Goal: Complete application form: Complete application form

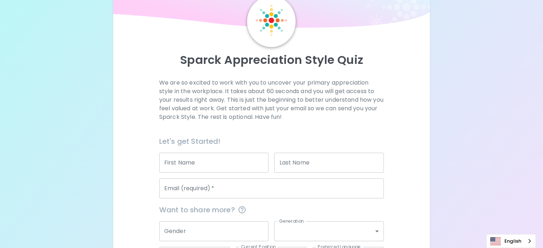
scroll to position [71, 0]
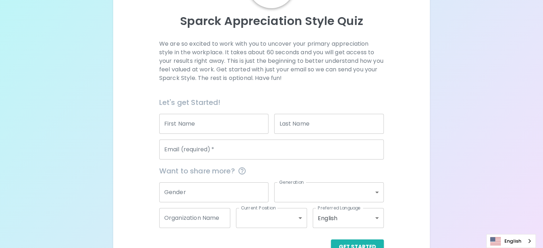
click at [211, 134] on input "First Name" at bounding box center [214, 124] width 110 height 20
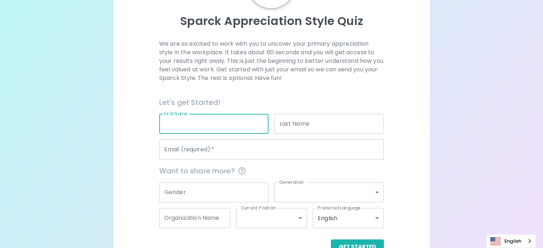
type input "[PERSON_NAME]"
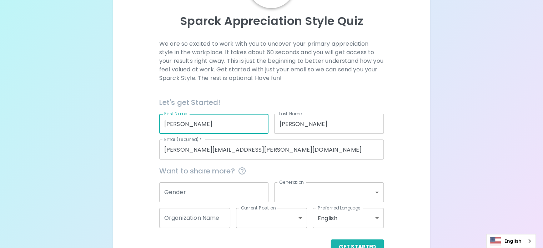
click at [147, 157] on div "Sparck Appreciation Style Quiz We are so excited to work with you to uncover yo…" at bounding box center [271, 99] width 543 height 340
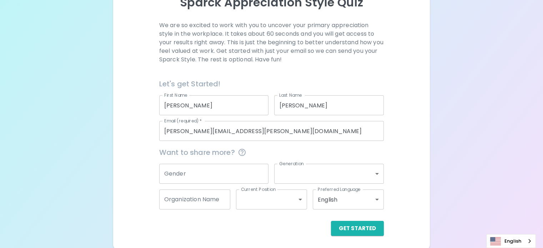
scroll to position [109, 0]
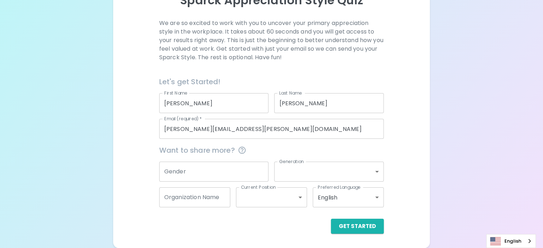
click at [209, 130] on input "[PERSON_NAME][EMAIL_ADDRESS][PERSON_NAME][DOMAIN_NAME]" at bounding box center [271, 129] width 225 height 20
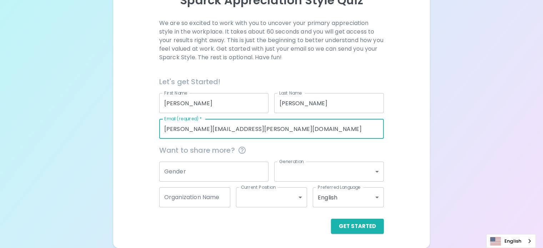
type input "[EMAIL_ADDRESS][DOMAIN_NAME]"
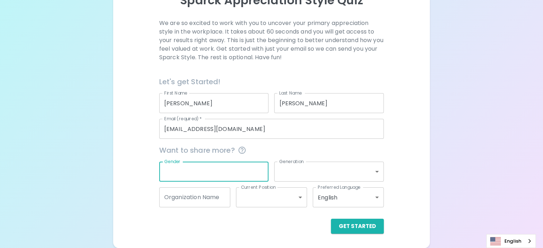
click at [229, 165] on input "Gender" at bounding box center [214, 172] width 110 height 20
type input "[DEMOGRAPHIC_DATA]"
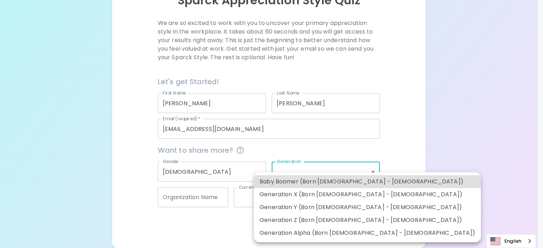
click at [345, 175] on body "Sparck Appreciation Style Quiz We are so excited to work with you to uncover yo…" at bounding box center [271, 78] width 543 height 340
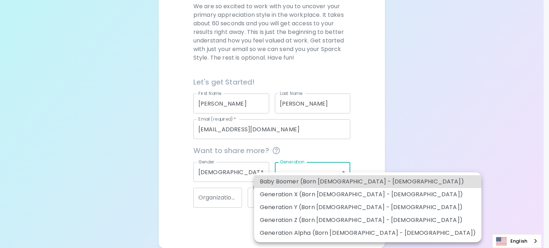
click at [312, 196] on li "Generation X (Born [DEMOGRAPHIC_DATA] - [DEMOGRAPHIC_DATA])" at bounding box center [367, 194] width 227 height 13
type input "generation_x"
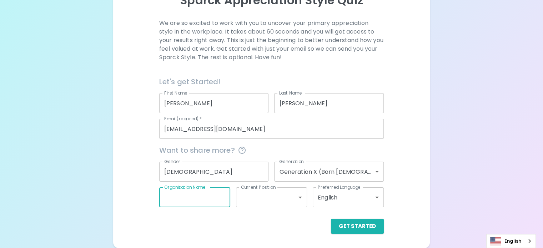
click at [206, 199] on input "Organization Name" at bounding box center [194, 197] width 71 height 20
type input "UFG Insurance"
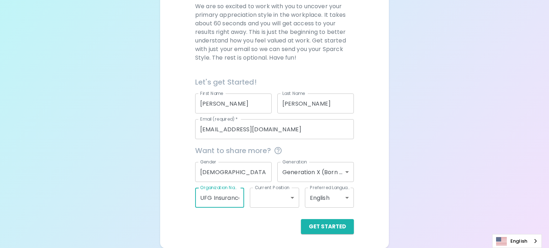
click at [290, 198] on body "Sparck Appreciation Style Quiz We are so excited to work with you to uncover yo…" at bounding box center [274, 69] width 549 height 357
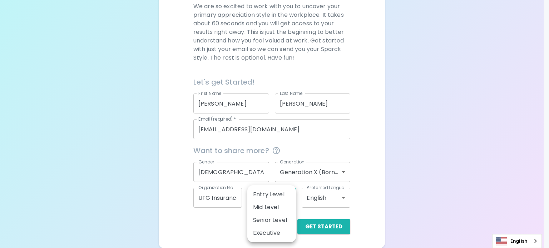
click at [272, 211] on li "Mid Level" at bounding box center [271, 207] width 49 height 13
type input "mid_level"
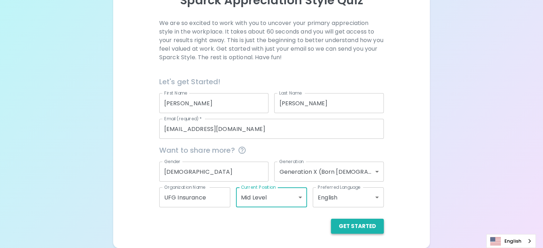
click at [331, 227] on button "Get Started" at bounding box center [357, 226] width 53 height 15
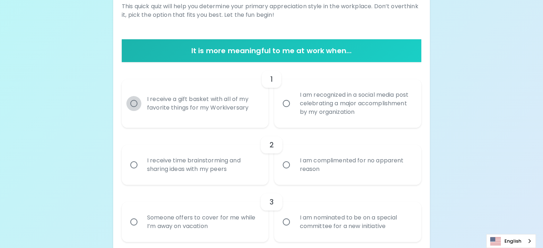
click at [141, 111] on input "I receive a gift basket with all of my favorite things for my Workiversary" at bounding box center [133, 103] width 15 height 15
radio input "true"
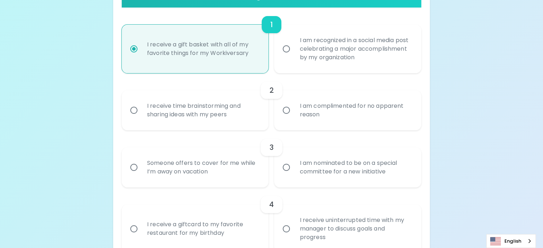
scroll to position [166, 0]
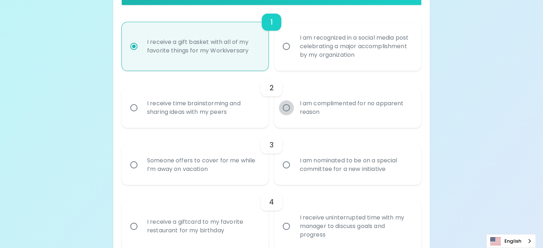
click at [287, 115] on input "I am complimented for no apparent reason" at bounding box center [286, 107] width 15 height 15
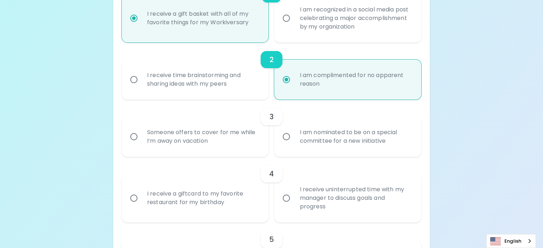
scroll to position [223, 0]
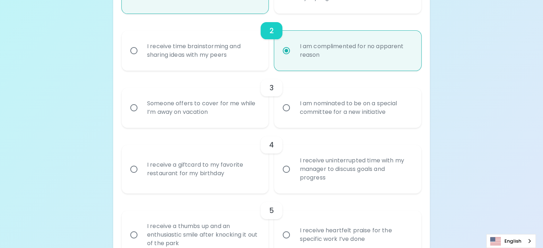
radio input "true"
click at [288, 115] on input "I am nominated to be on a special committee for a new initiative" at bounding box center [286, 107] width 15 height 15
radio input "false"
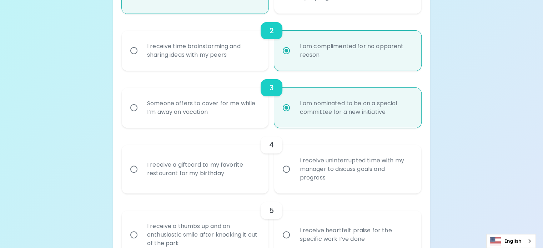
scroll to position [280, 0]
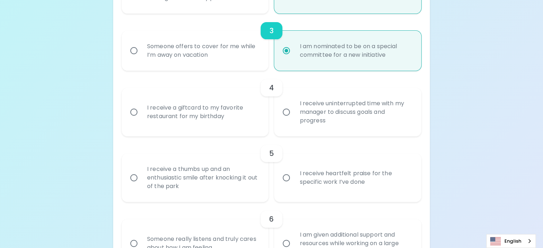
radio input "true"
click at [141, 120] on input "I receive a giftcard to my favorite restaurant for my birthday" at bounding box center [133, 112] width 15 height 15
radio input "false"
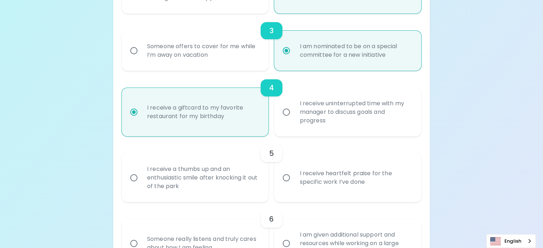
scroll to position [337, 0]
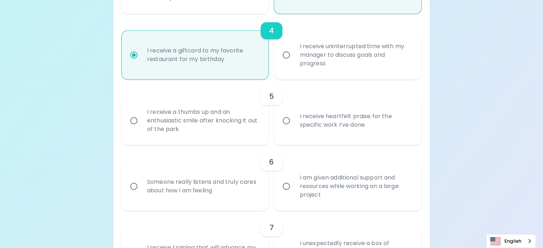
radio input "true"
click at [285, 128] on input "I receive heartfelt praise for the specific work I’ve done" at bounding box center [286, 120] width 15 height 15
radio input "false"
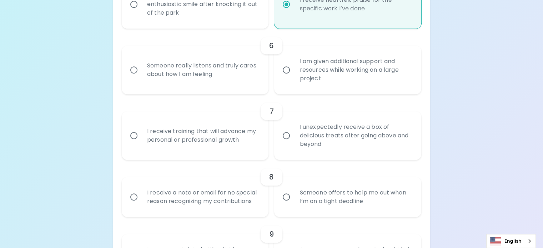
scroll to position [466, 0]
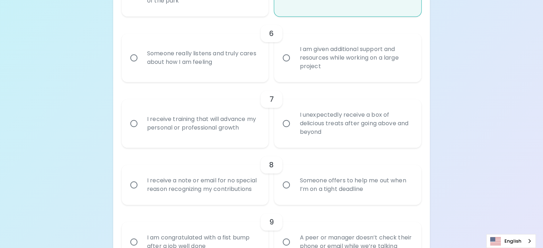
radio input "true"
click at [141, 65] on input "Someone really listens and truly cares about how I am feeling" at bounding box center [133, 57] width 15 height 15
radio input "false"
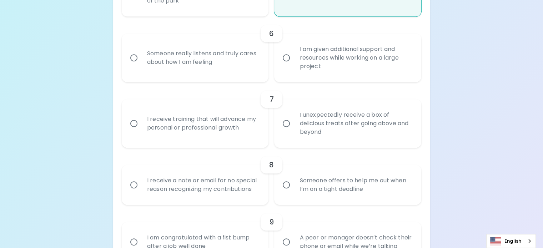
radio input "false"
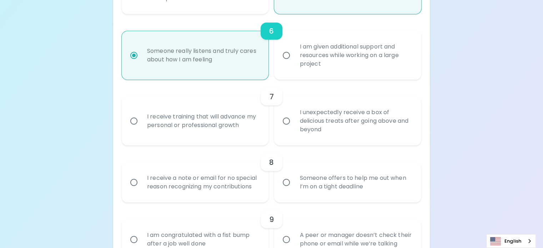
scroll to position [523, 0]
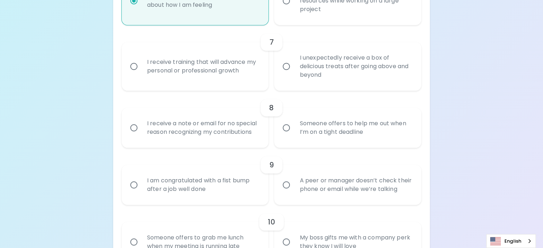
radio input "true"
click at [286, 74] on input "I unexpectedly receive a box of delicious treats after going above and beyond" at bounding box center [286, 66] width 15 height 15
radio input "false"
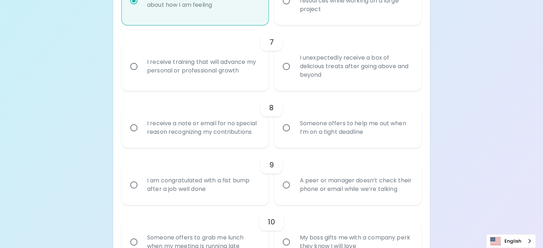
radio input "false"
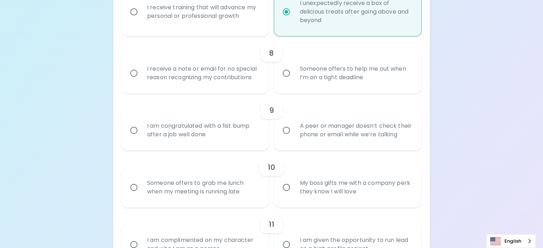
scroll to position [580, 0]
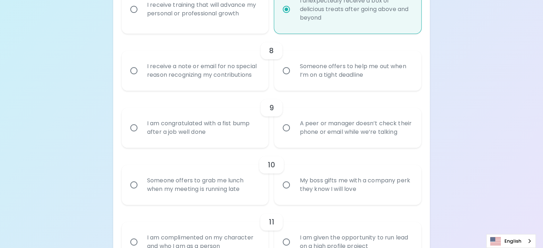
radio input "true"
click at [141, 78] on input "I receive a note or email for no special reason recognizing my contributions" at bounding box center [133, 70] width 15 height 15
radio input "false"
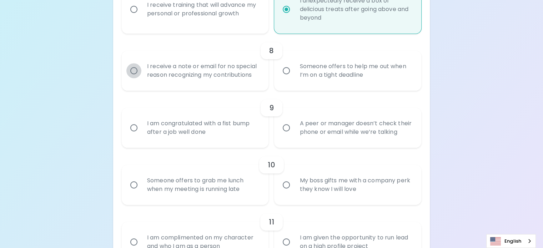
radio input "false"
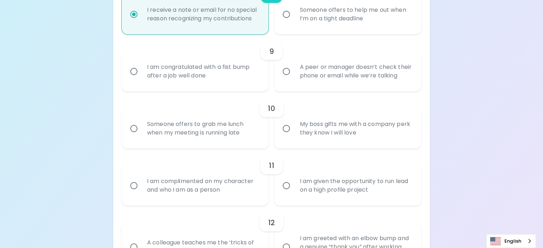
scroll to position [637, 0]
radio input "true"
click at [286, 78] on input "A peer or manager doesn’t check their phone or email while we’re talking" at bounding box center [286, 70] width 15 height 15
radio input "false"
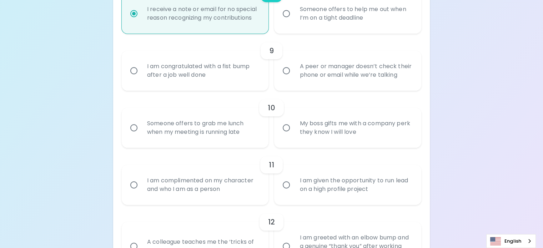
radio input "false"
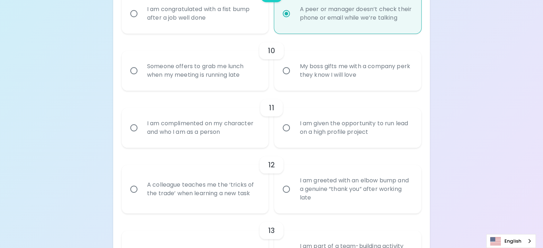
scroll to position [730, 0]
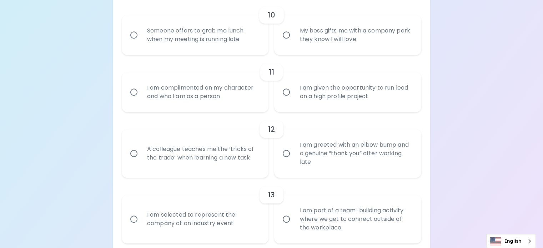
radio input "true"
click at [285, 42] on input "My boss gifts me with a company perk they know I will love" at bounding box center [286, 34] width 15 height 15
radio input "false"
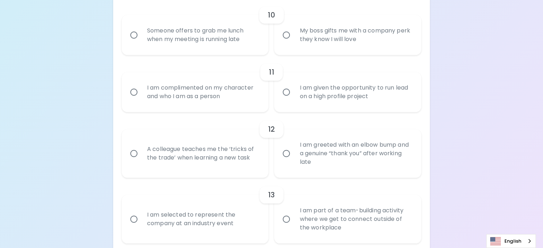
radio input "false"
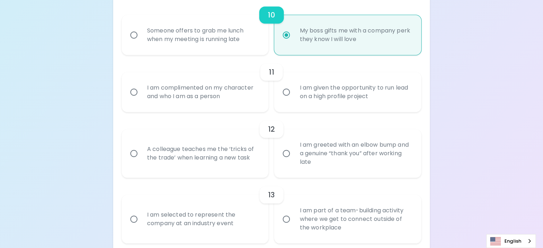
scroll to position [787, 0]
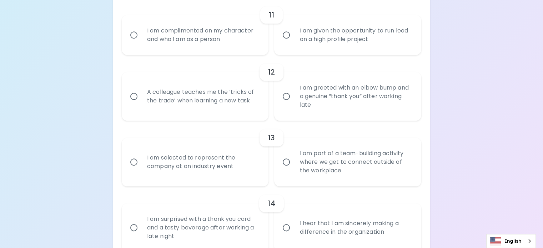
radio input "true"
click at [141, 42] on input "I am complimented on my character and who I am as a person" at bounding box center [133, 34] width 15 height 15
radio input "false"
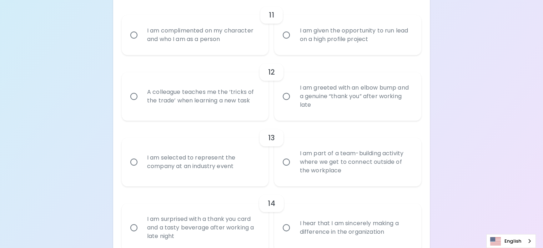
radio input "false"
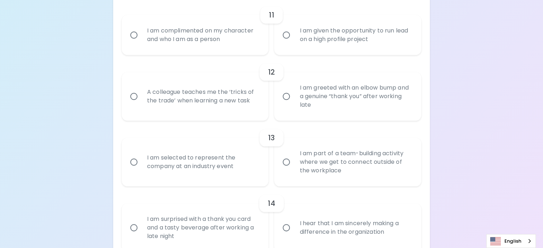
radio input "false"
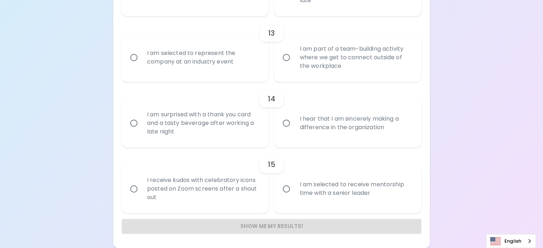
scroll to position [942, 0]
radio input "true"
radio input "false"
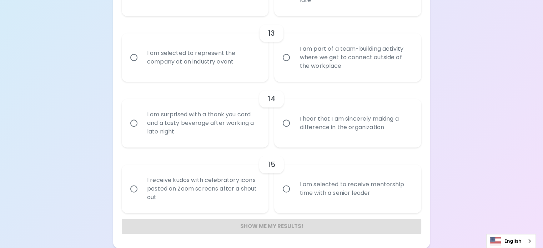
radio input "false"
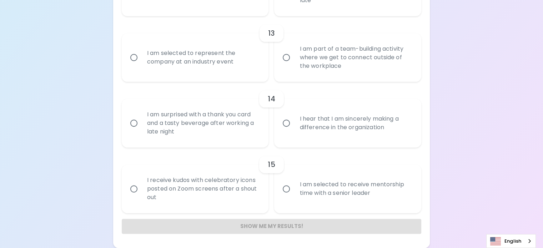
radio input "false"
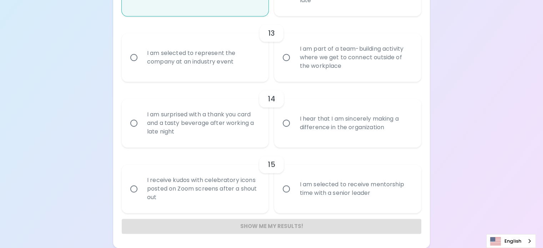
scroll to position [999, 0]
radio input "true"
click at [141, 65] on input "I am selected to represent the company at an industry event" at bounding box center [133, 57] width 15 height 15
radio input "false"
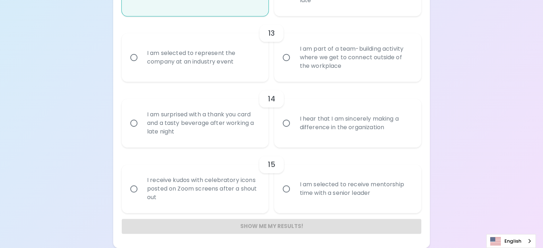
radio input "false"
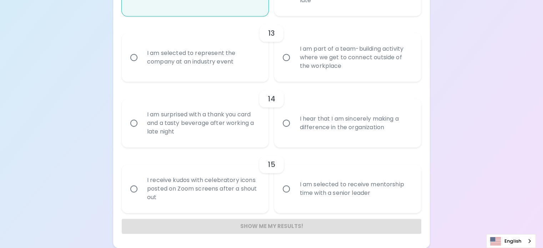
radio input "false"
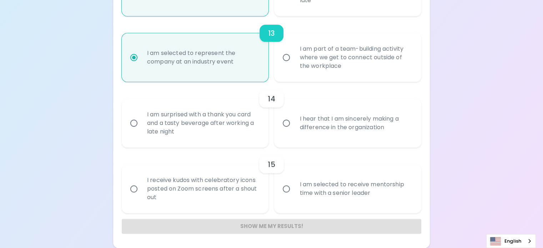
scroll to position [1056, 0]
radio input "true"
click at [141, 131] on input "I am surprised with a thank you card and a tasty beverage after working a late …" at bounding box center [133, 123] width 15 height 15
radio input "false"
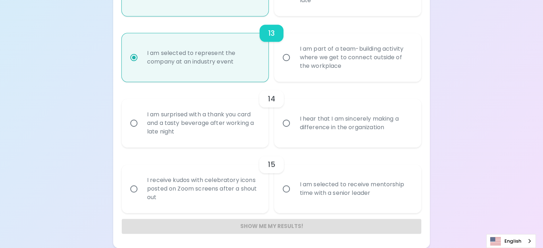
radio input "false"
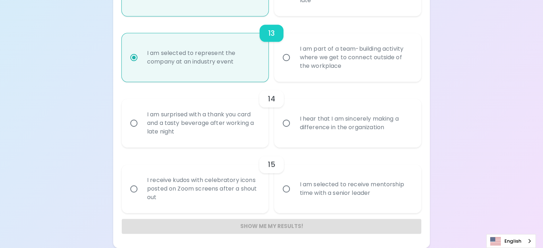
radio input "false"
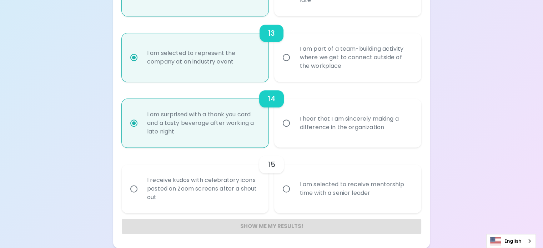
scroll to position [1113, 0]
radio input "true"
click at [286, 116] on input "I hear that I am sincerely making a difference in the organization" at bounding box center [286, 123] width 15 height 15
radio input "false"
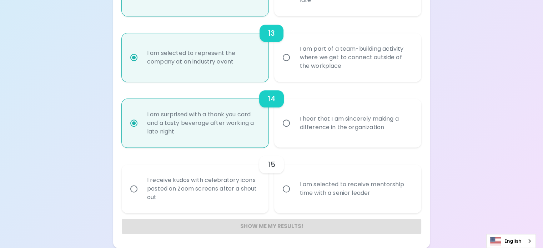
radio input "false"
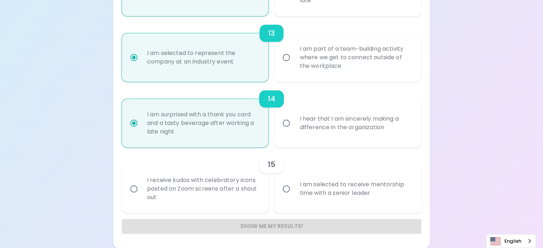
radio input "false"
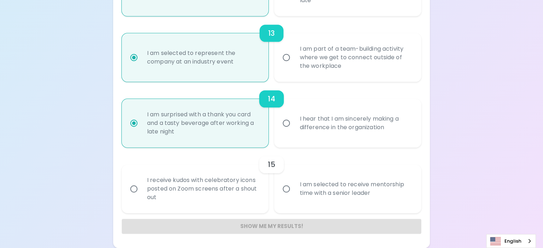
radio input "true"
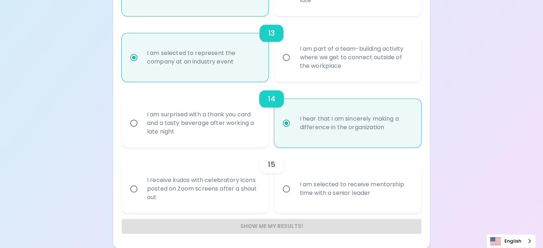
radio input "true"
click at [141, 187] on input "I receive kudos with celebratory icons posted on Zoom screens after a shout out" at bounding box center [133, 188] width 15 height 15
radio input "false"
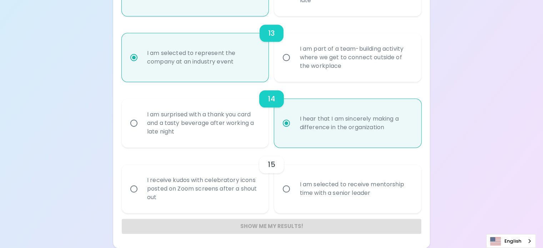
radio input "false"
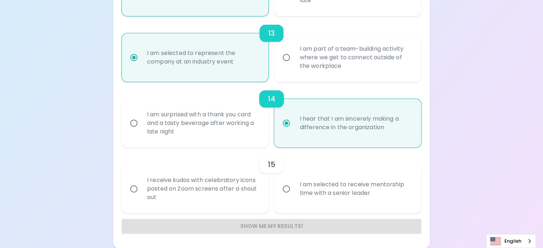
radio input "false"
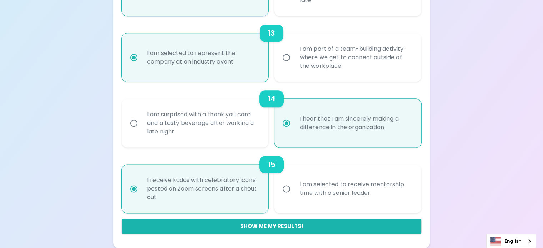
scroll to position [1120, 0]
radio input "true"
click at [257, 224] on button "Show me my results!" at bounding box center [272, 226] width 300 height 15
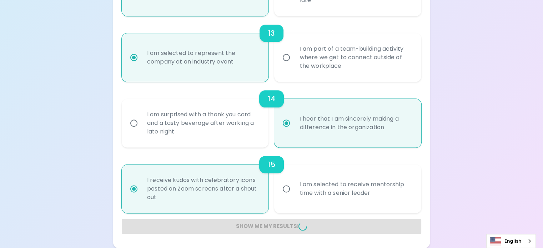
radio input "false"
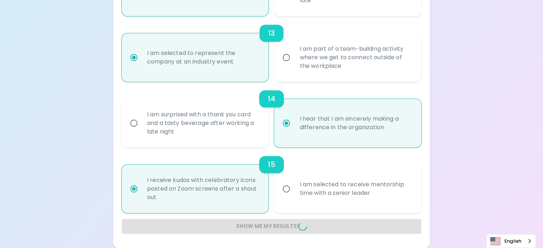
radio input "false"
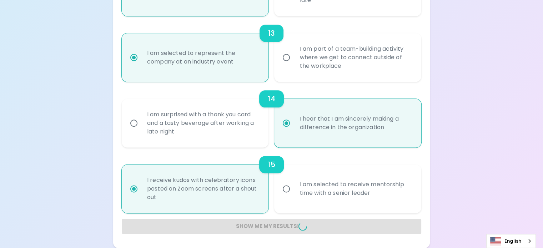
radio input "false"
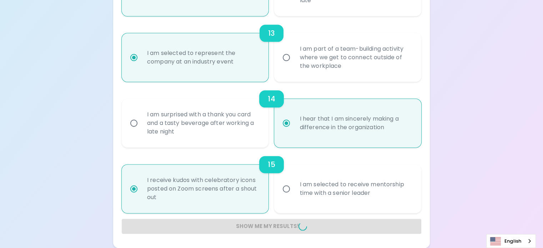
radio input "false"
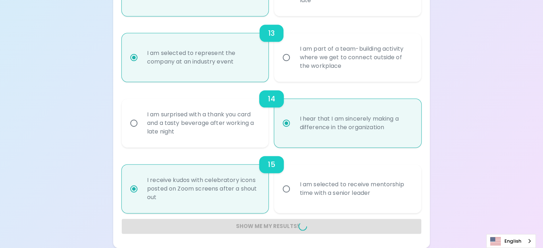
radio input "false"
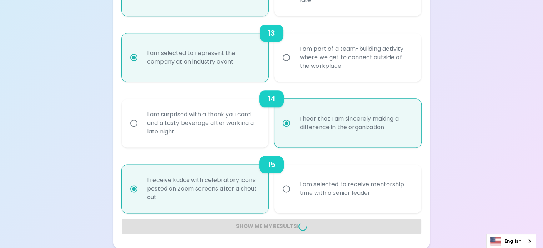
radio input "false"
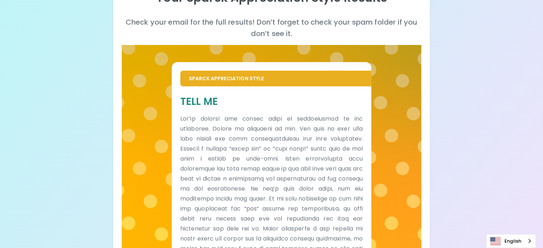
scroll to position [91, 0]
